Goal: Task Accomplishment & Management: Use online tool/utility

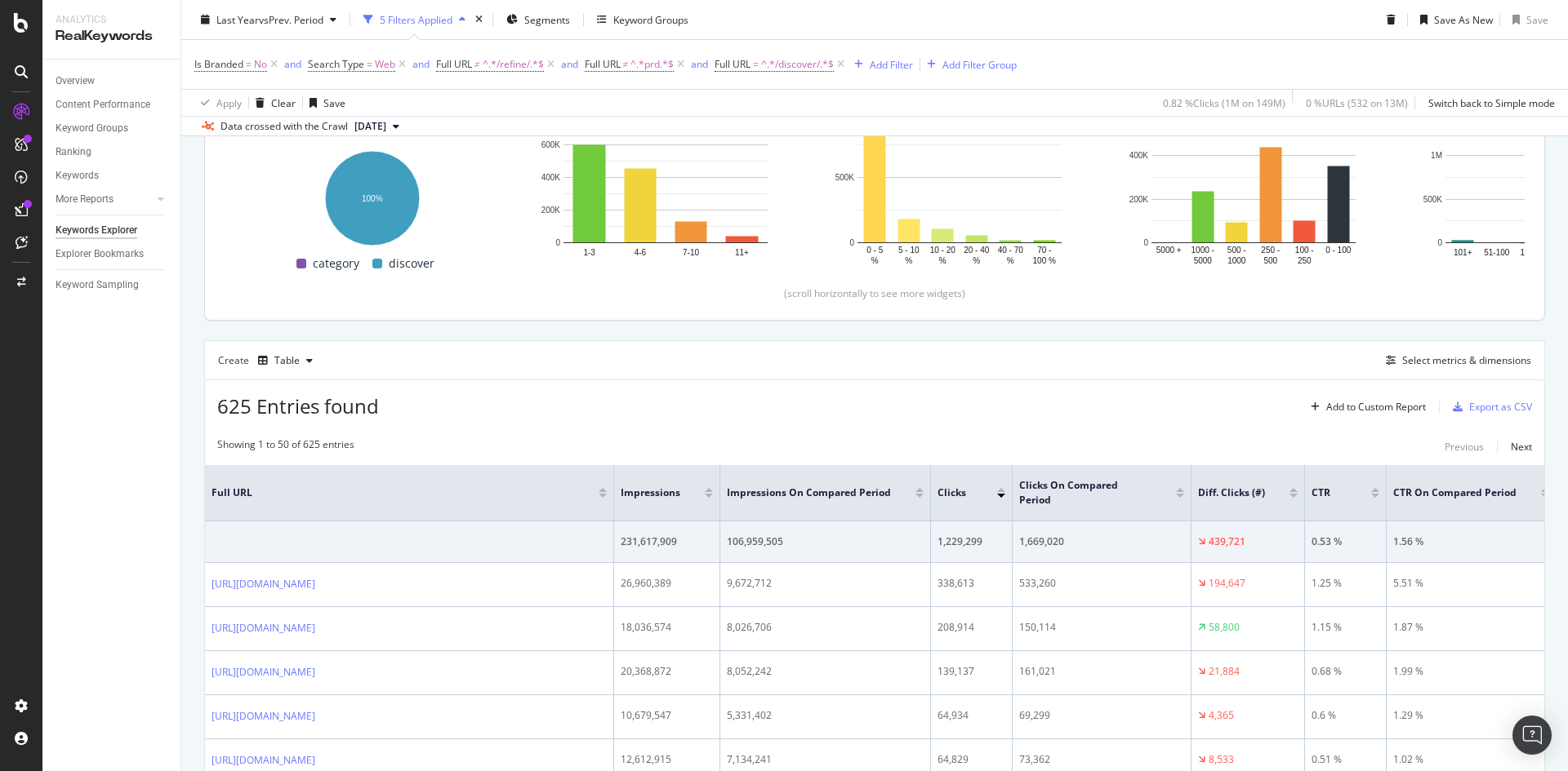
scroll to position [225, 0]
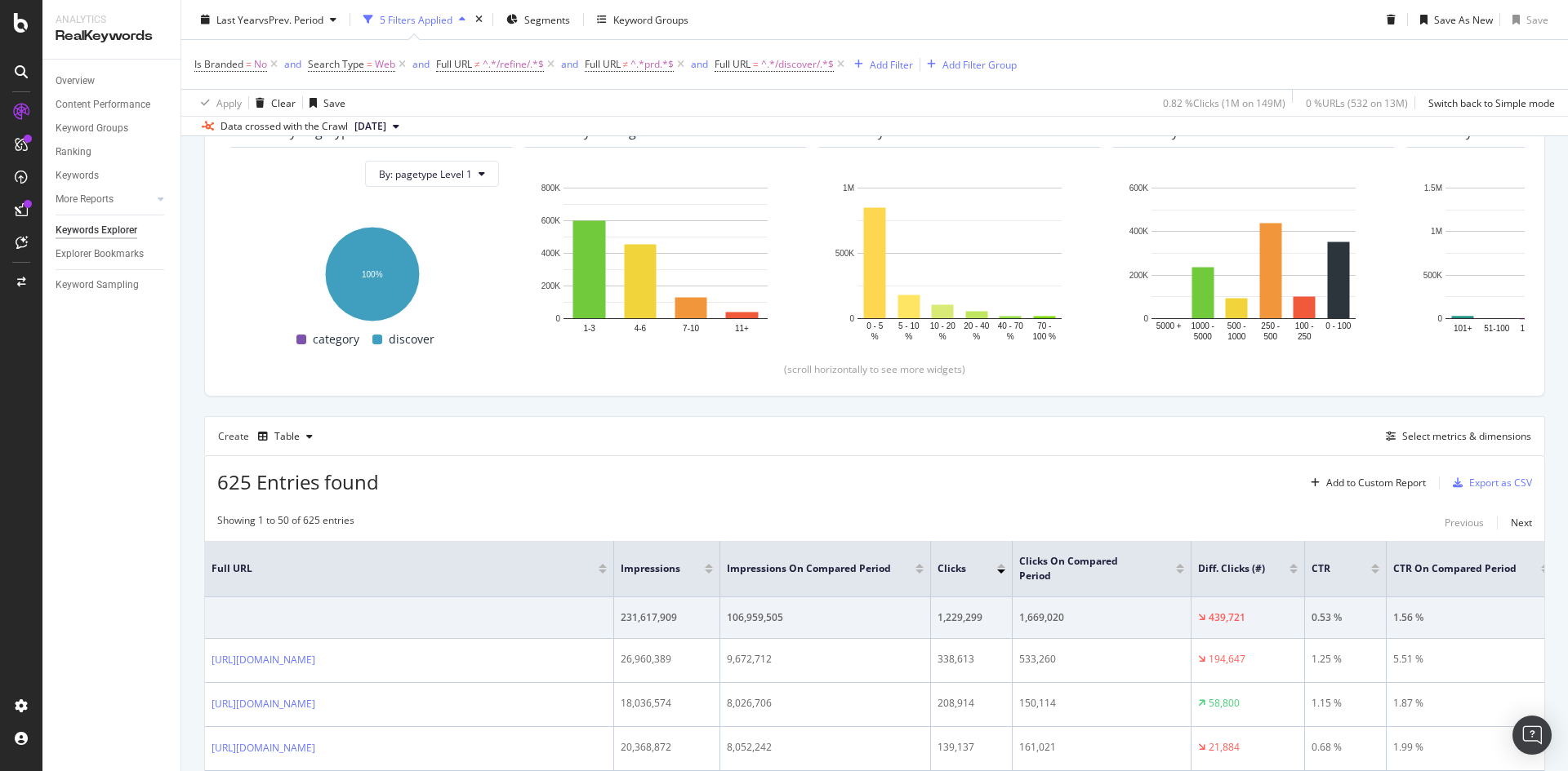
click at [984, 483] on div "625 Entries found Add to Custom Report Export as CSV" at bounding box center [874, 476] width 1340 height 40
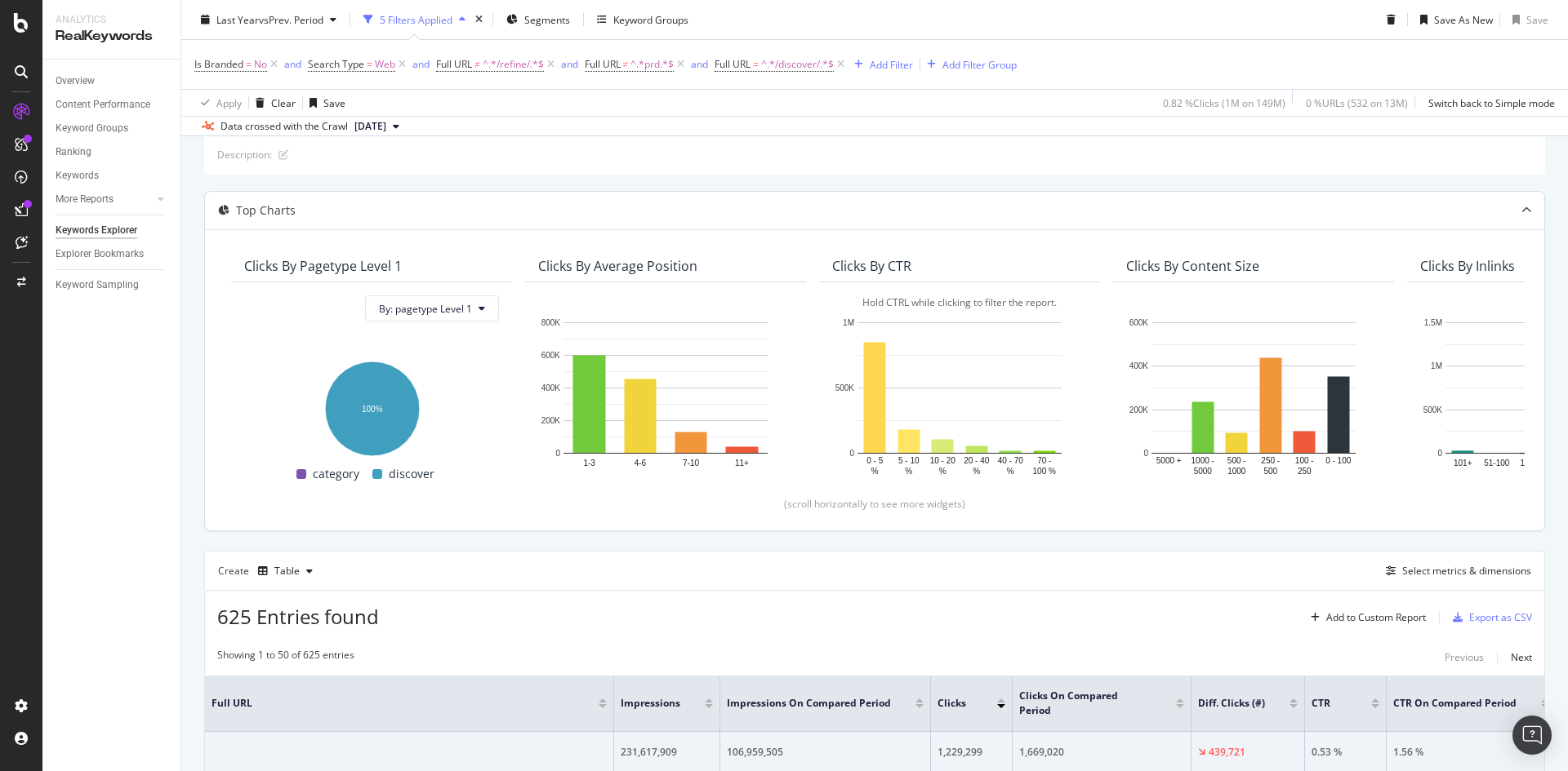
scroll to position [0, 0]
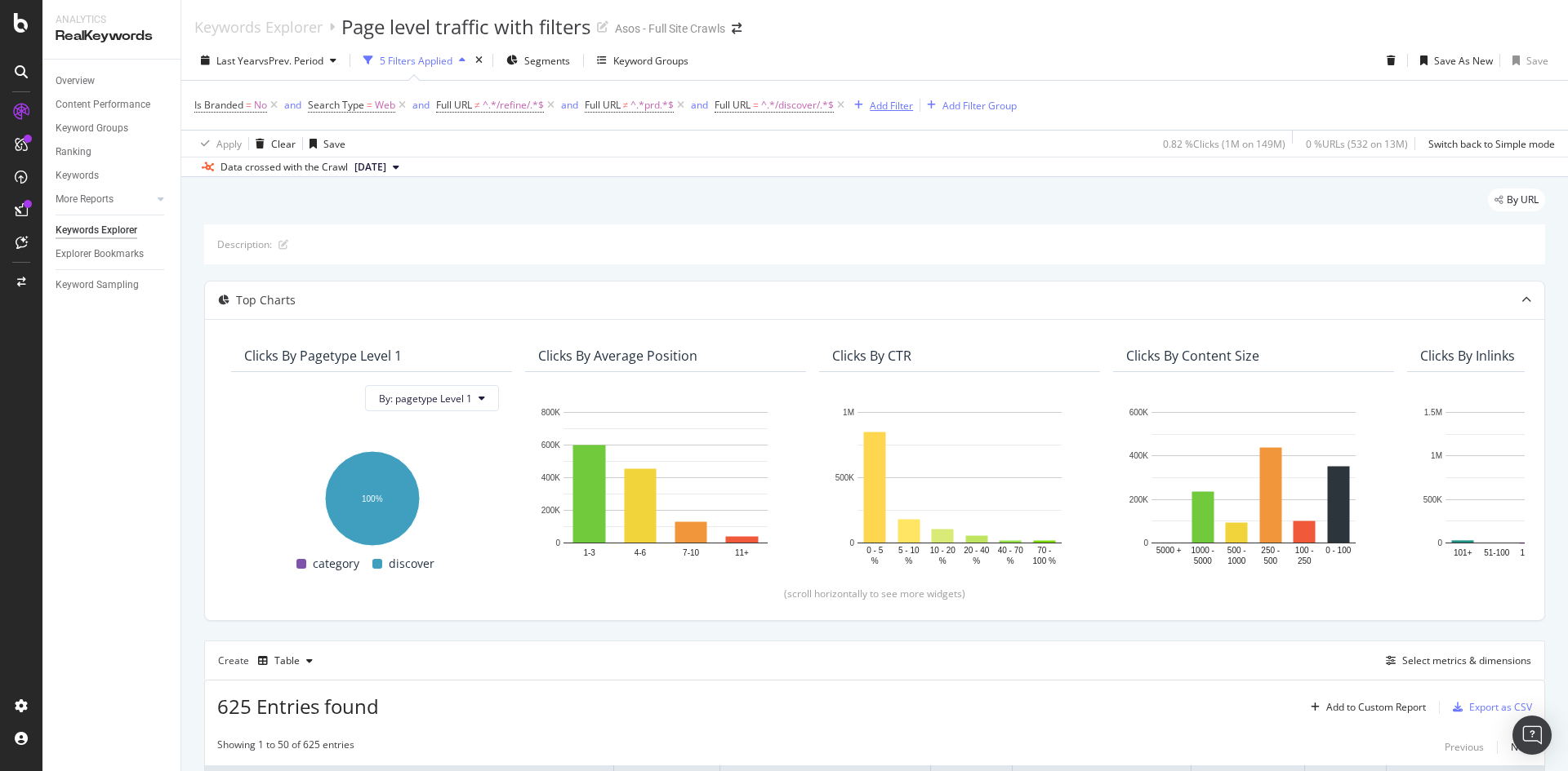
click at [895, 106] on div "Add Filter" at bounding box center [891, 106] width 43 height 14
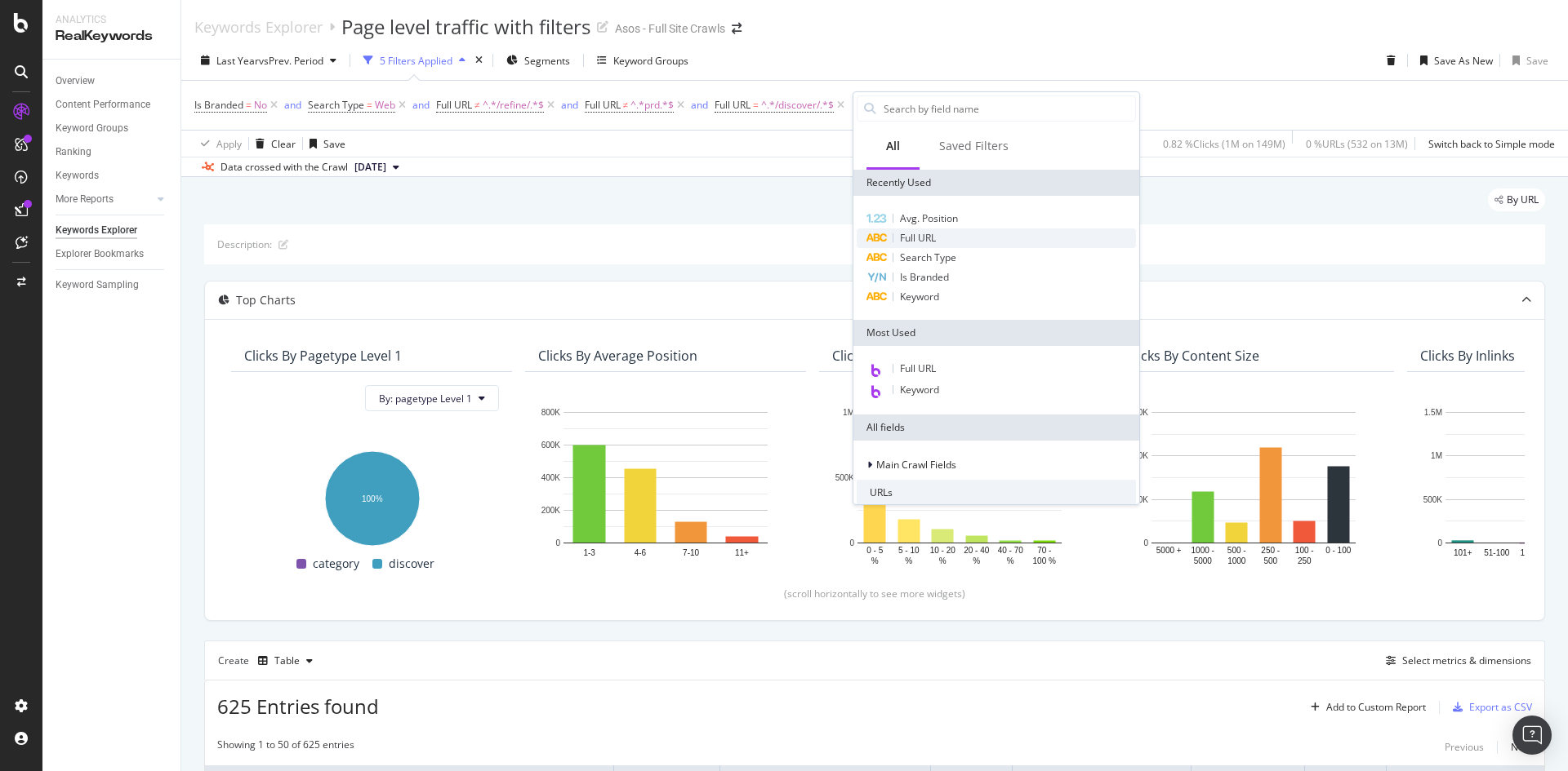
click at [936, 238] on span "Full URL" at bounding box center [918, 238] width 36 height 14
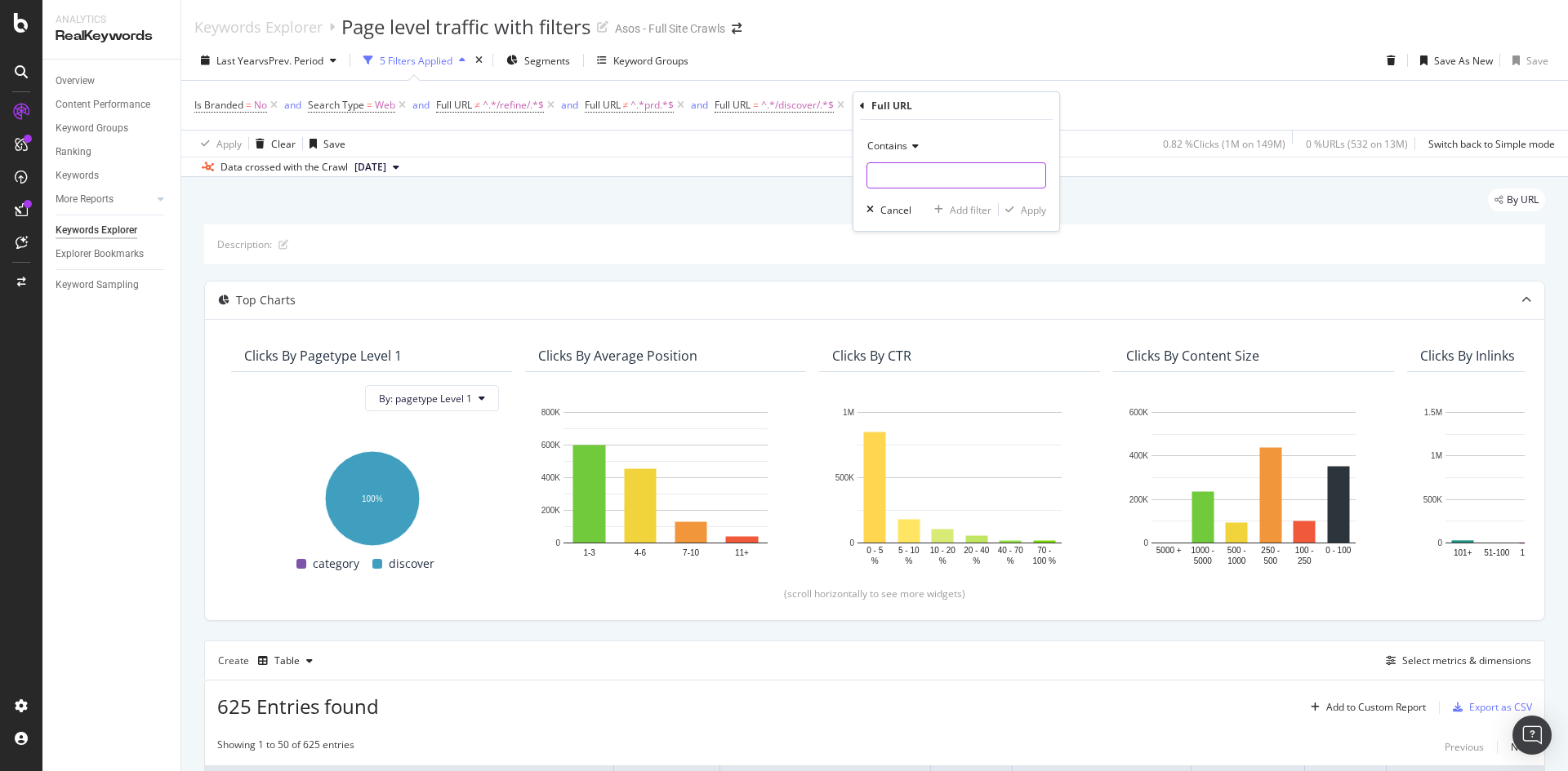
click at [967, 182] on input "text" at bounding box center [956, 175] width 178 height 26
paste input "[URL][DOMAIN_NAME]"
type input "[URL][DOMAIN_NAME]"
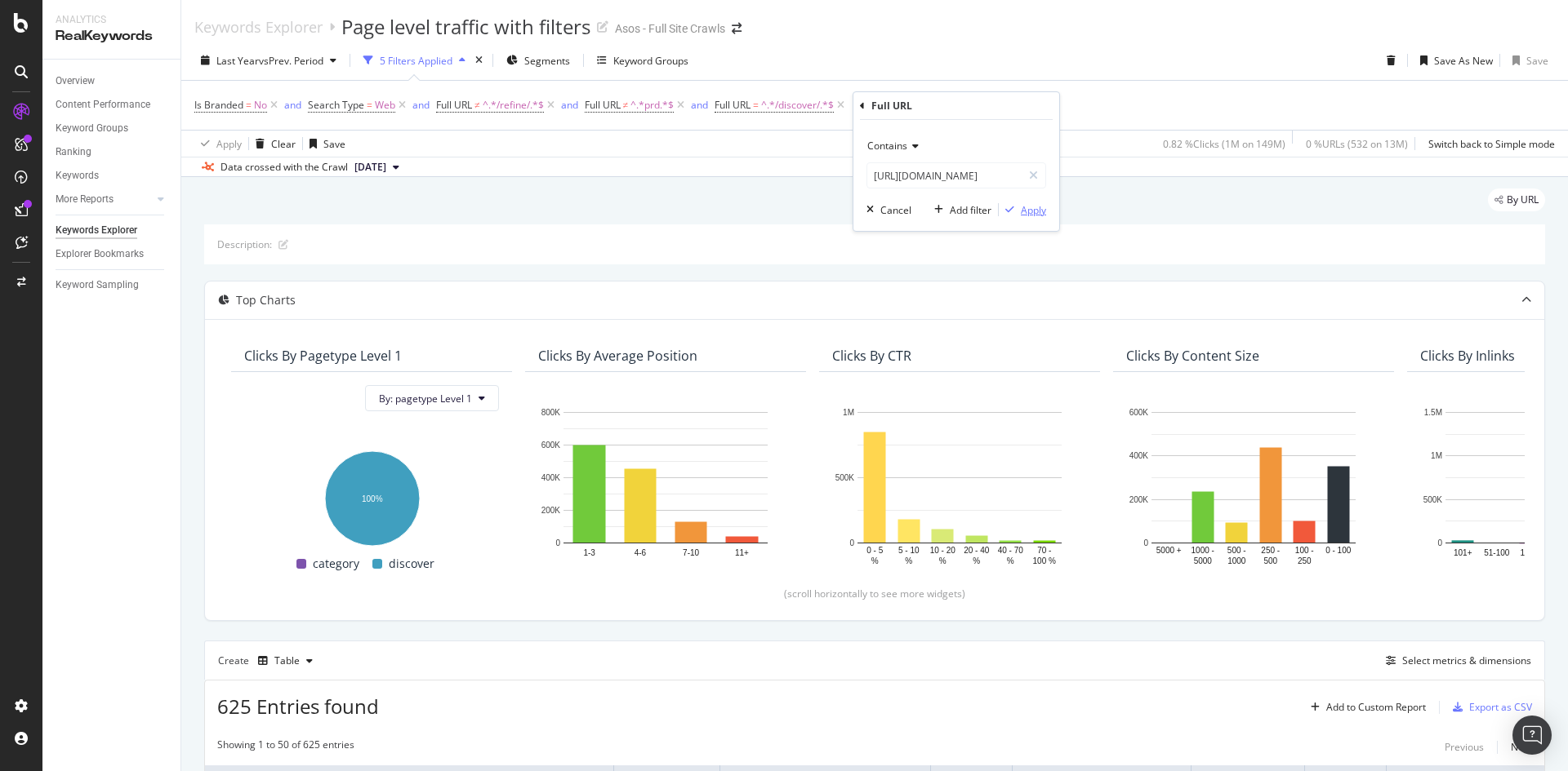
click at [1022, 210] on div "Apply" at bounding box center [1034, 210] width 25 height 14
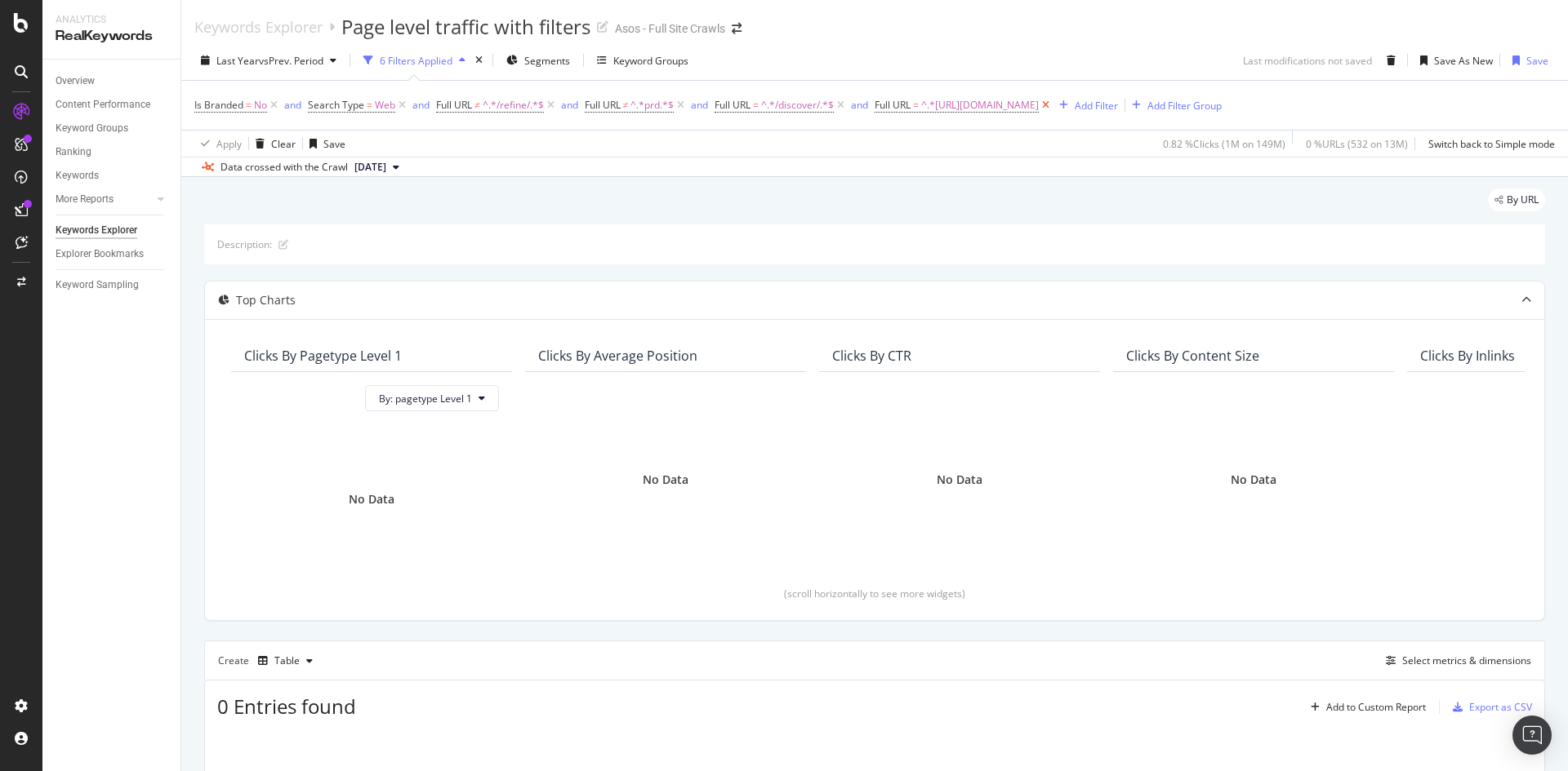
click at [1052, 105] on icon at bounding box center [1046, 106] width 14 height 16
